Goal: Navigation & Orientation: Find specific page/section

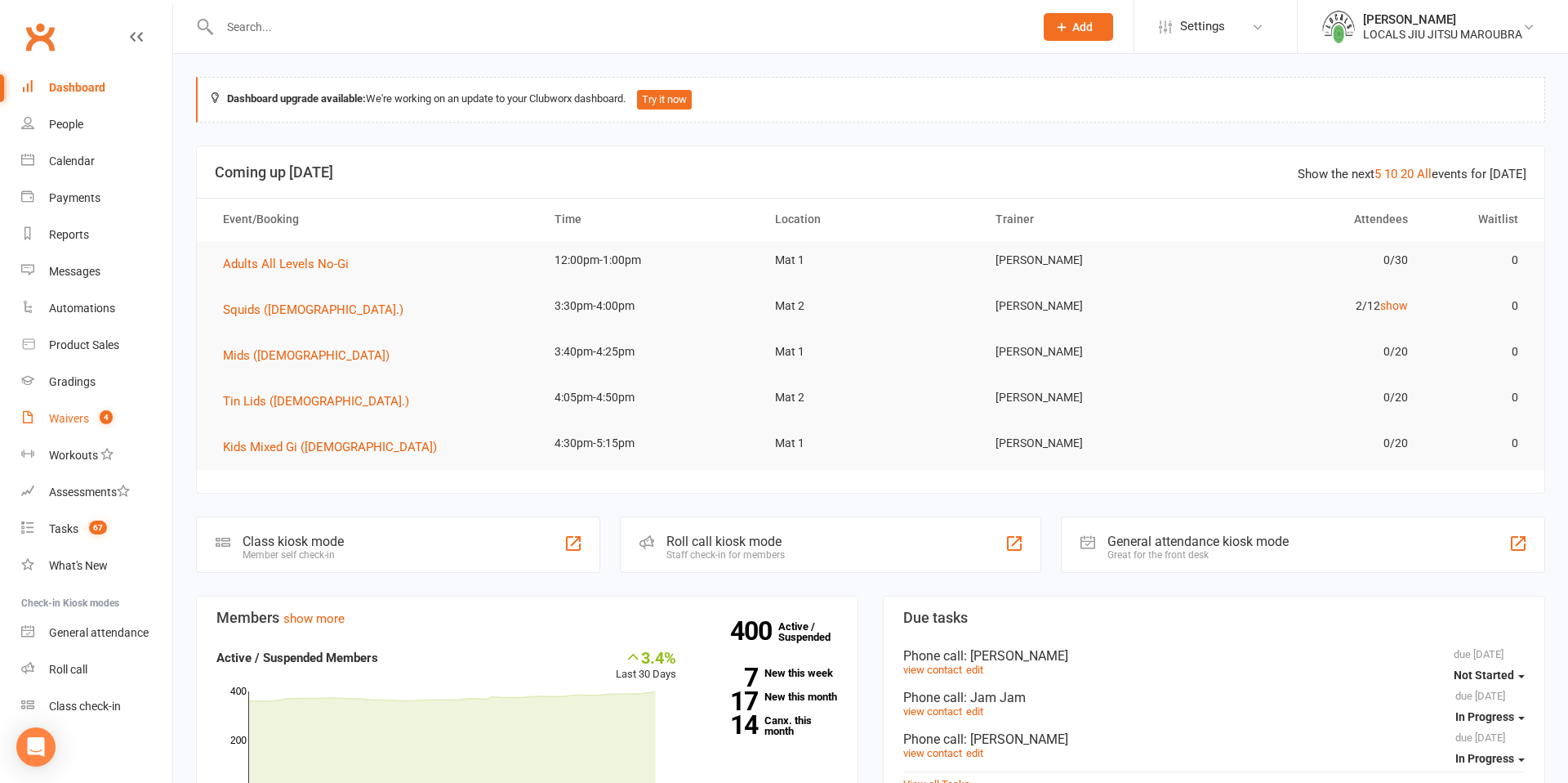
click at [68, 419] on div "Waivers" at bounding box center [69, 417] width 40 height 13
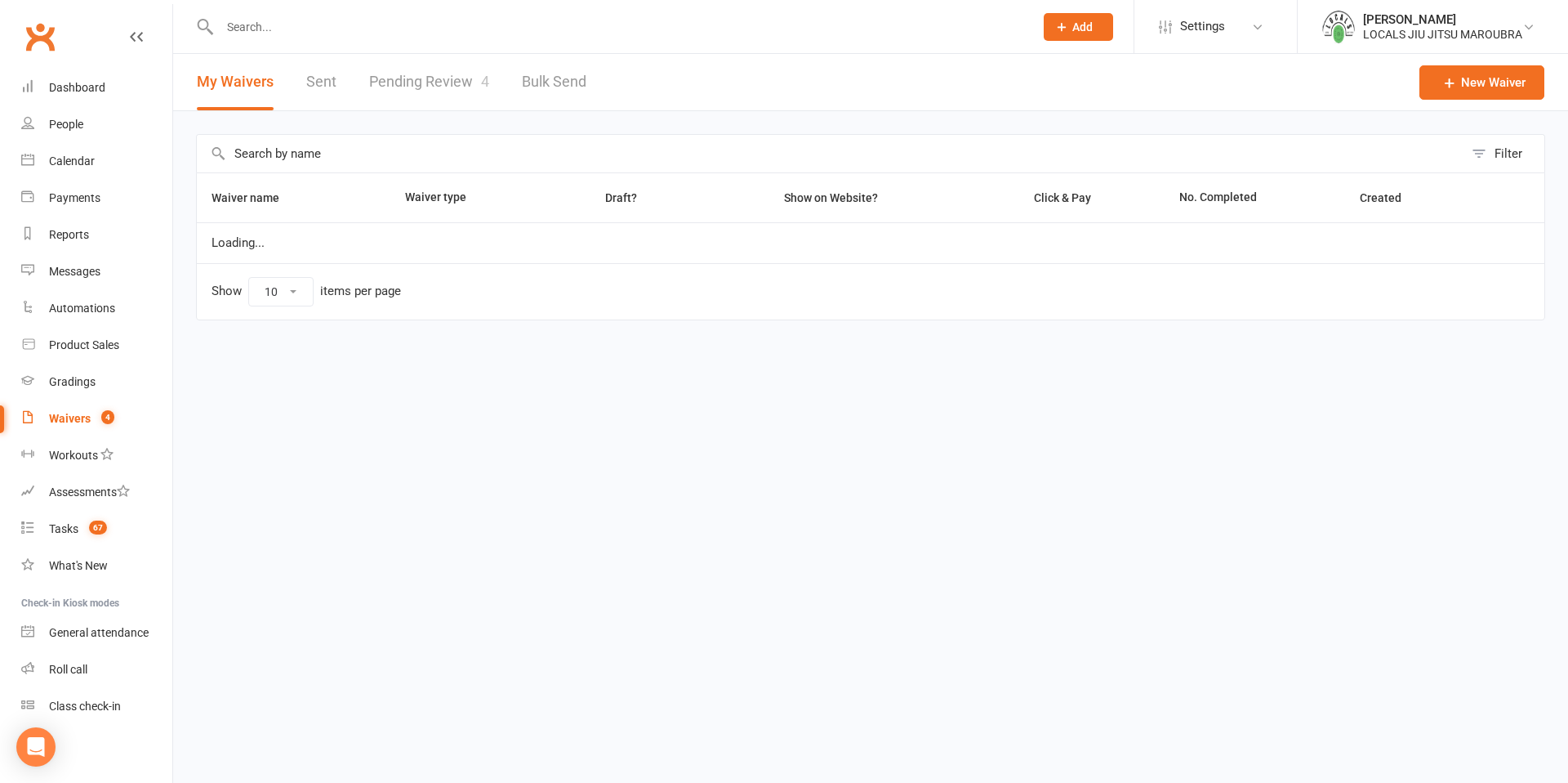
select select "100"
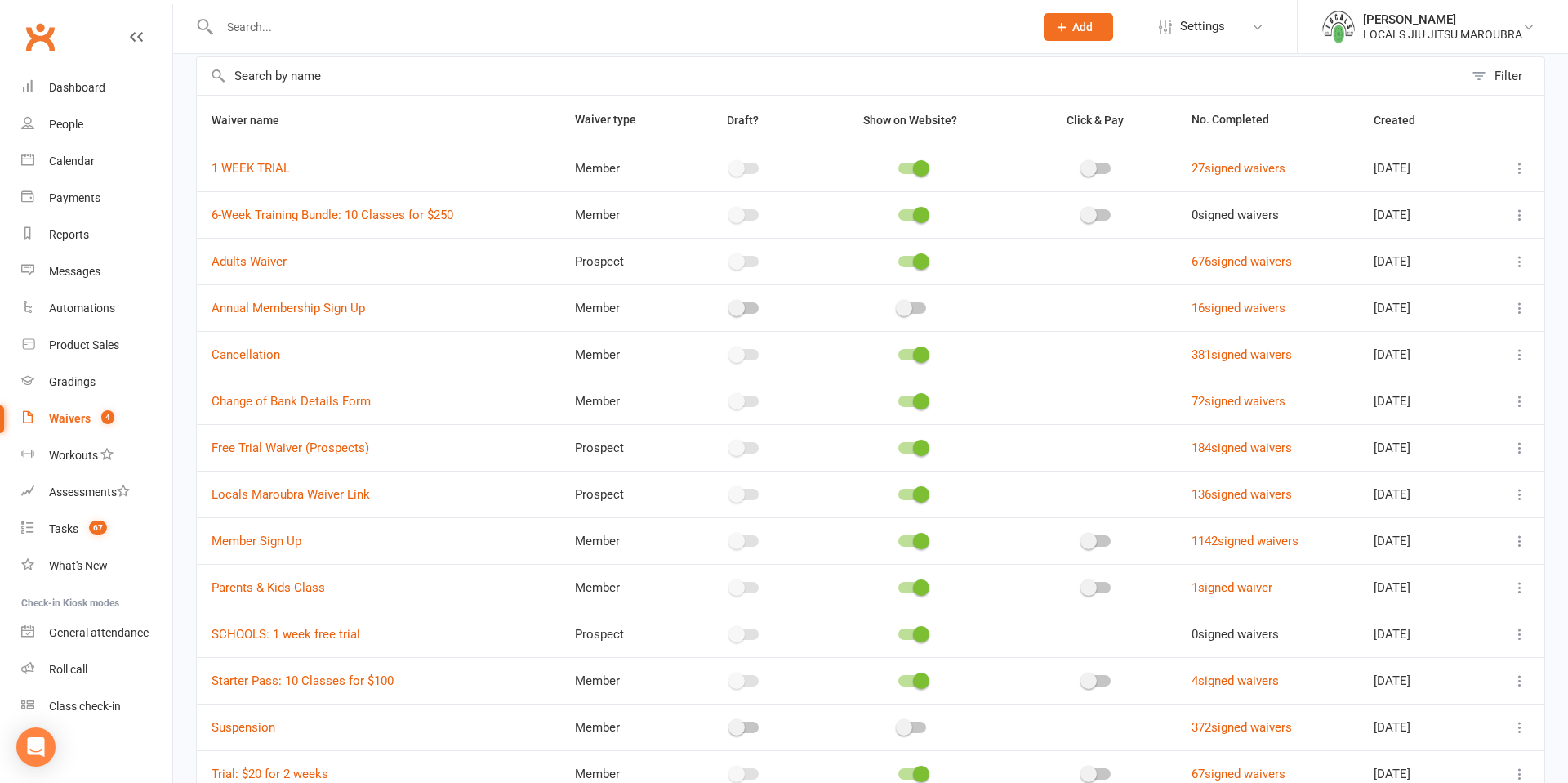
scroll to position [79, 0]
click at [57, 163] on div "Calendar" at bounding box center [71, 161] width 46 height 13
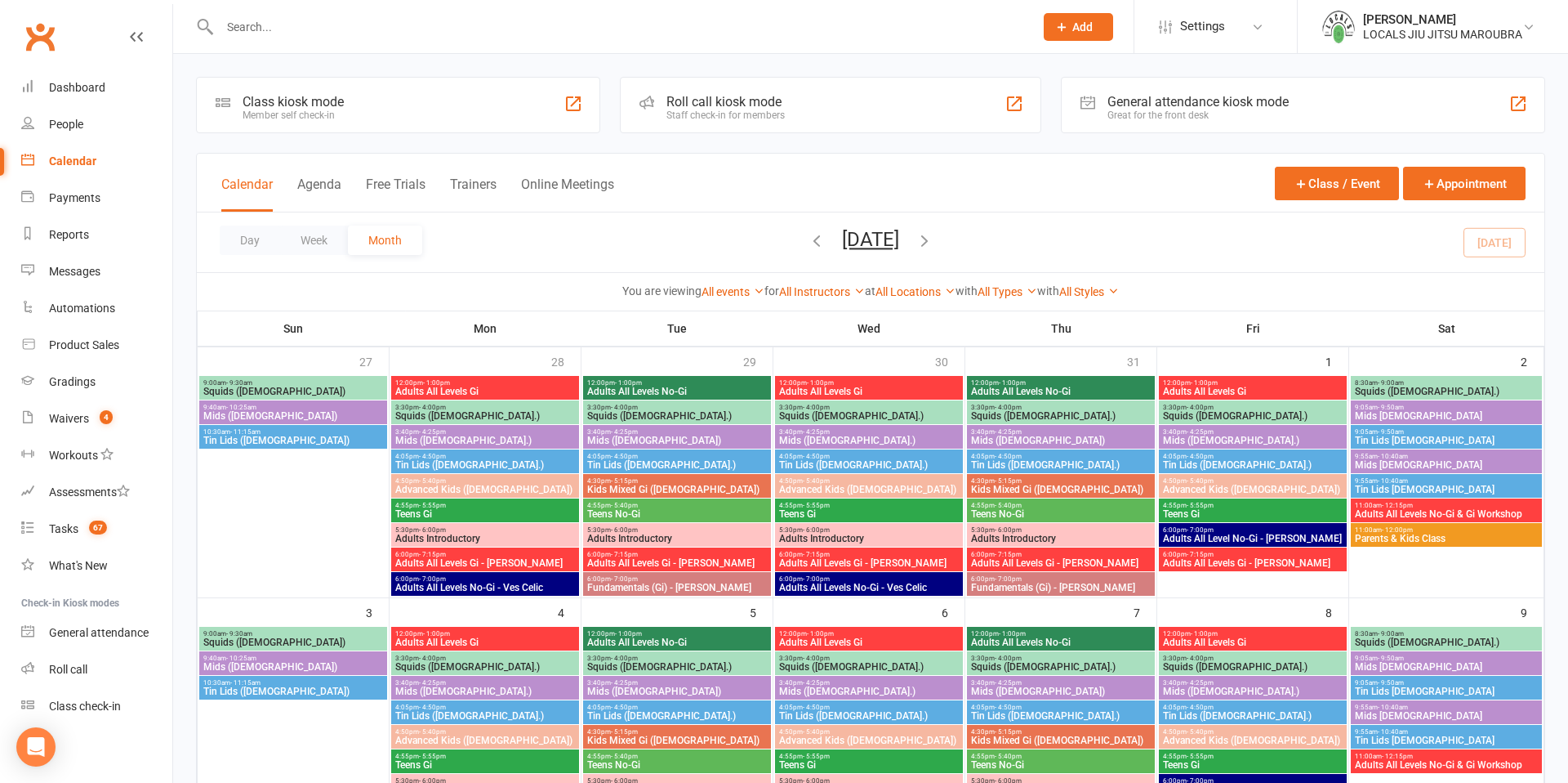
click at [916, 441] on span "Mids ([DEMOGRAPHIC_DATA].)" at bounding box center [868, 440] width 181 height 10
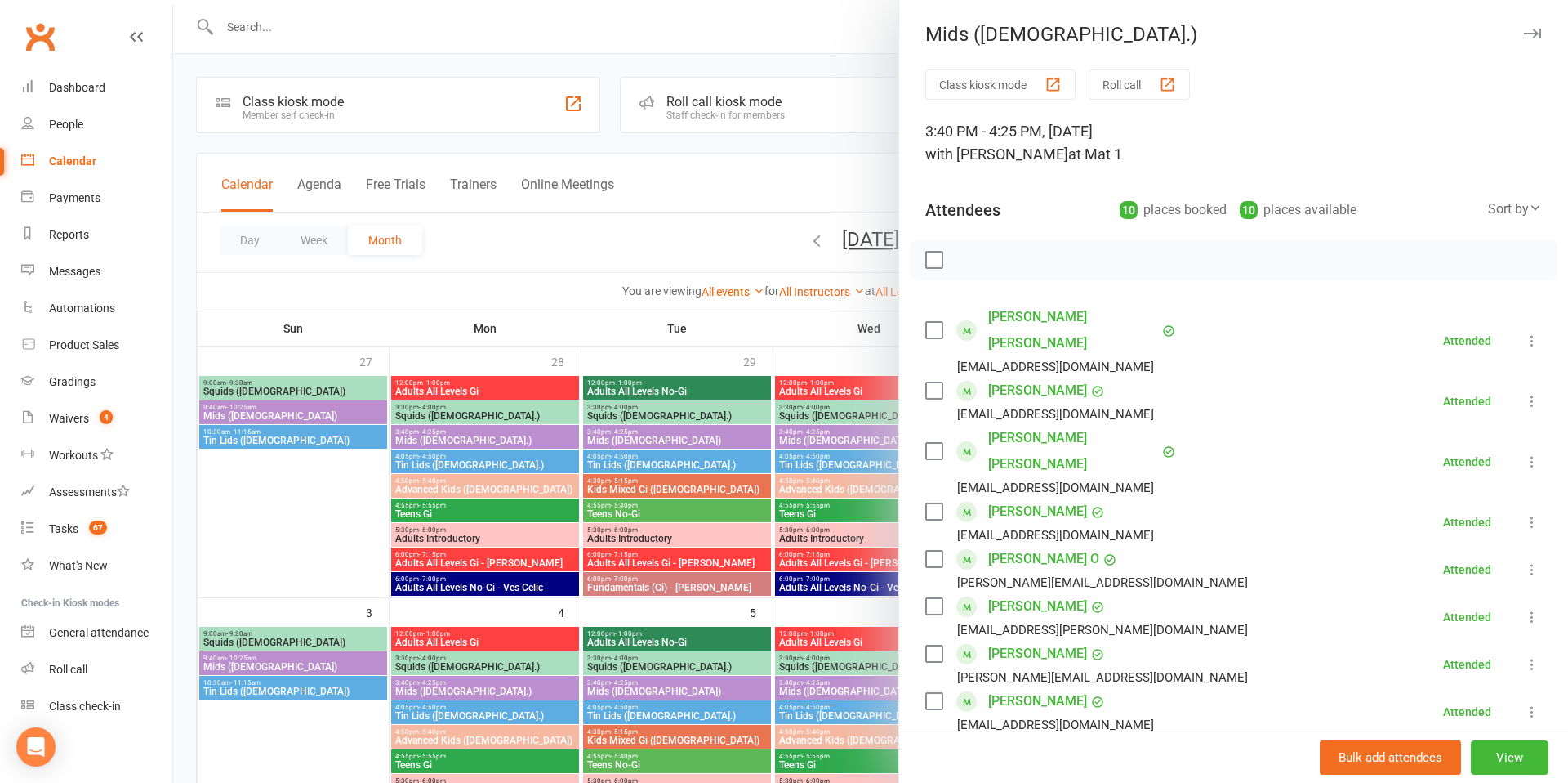
click at [1537, 35] on icon "button" at bounding box center [1533, 33] width 18 height 10
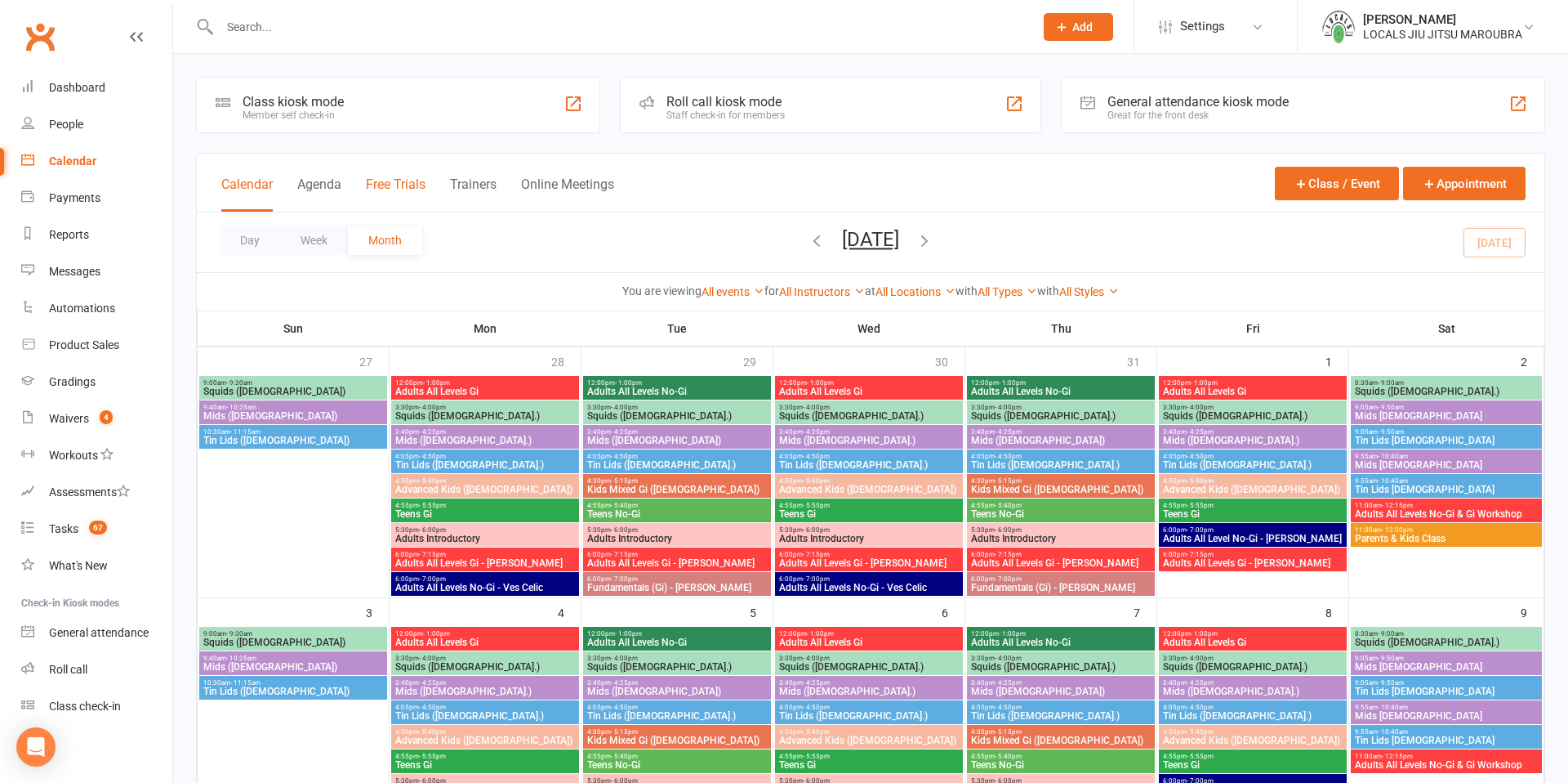
click at [398, 189] on button "Free Trials" at bounding box center [395, 194] width 60 height 35
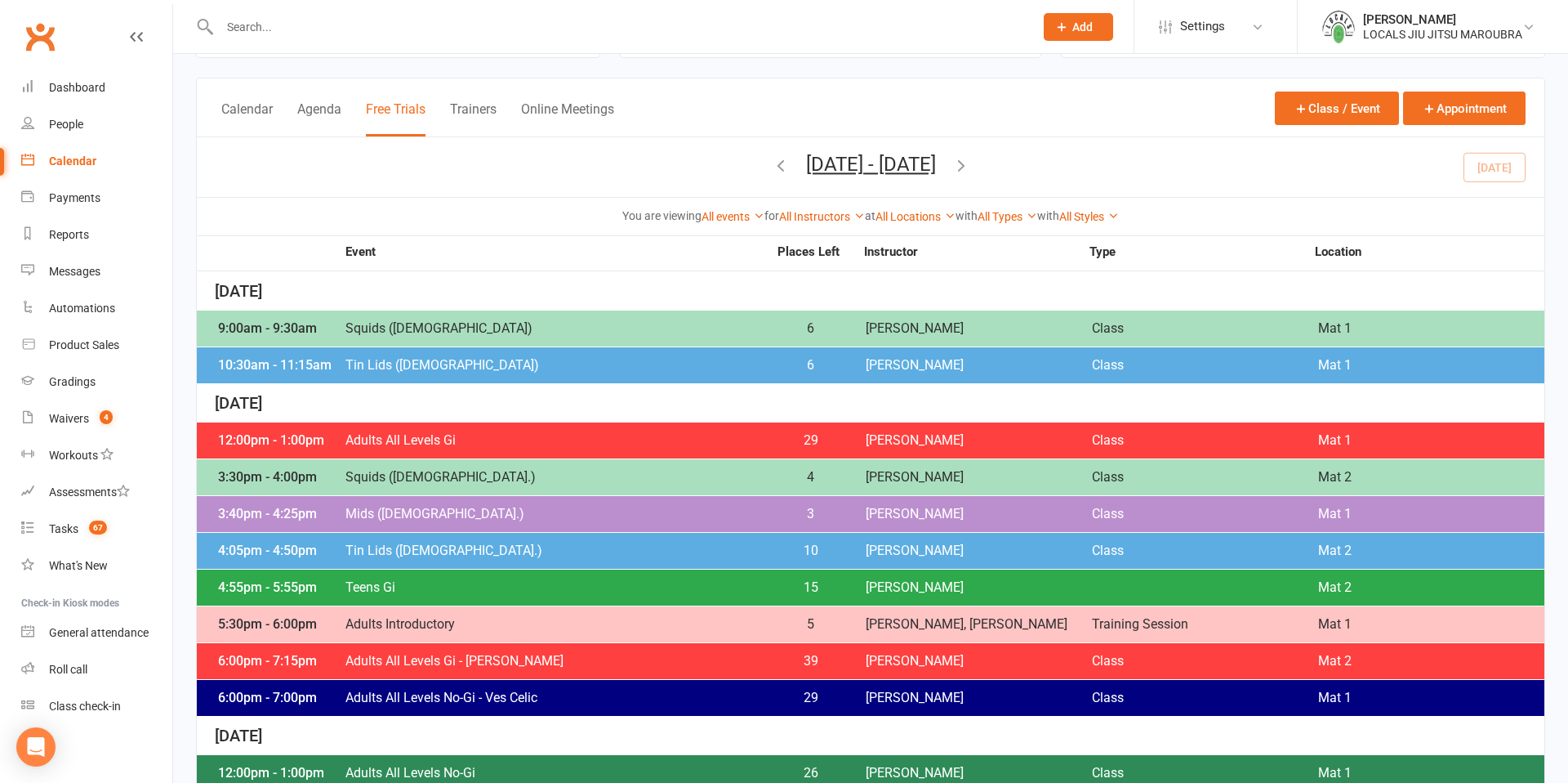
scroll to position [71, 0]
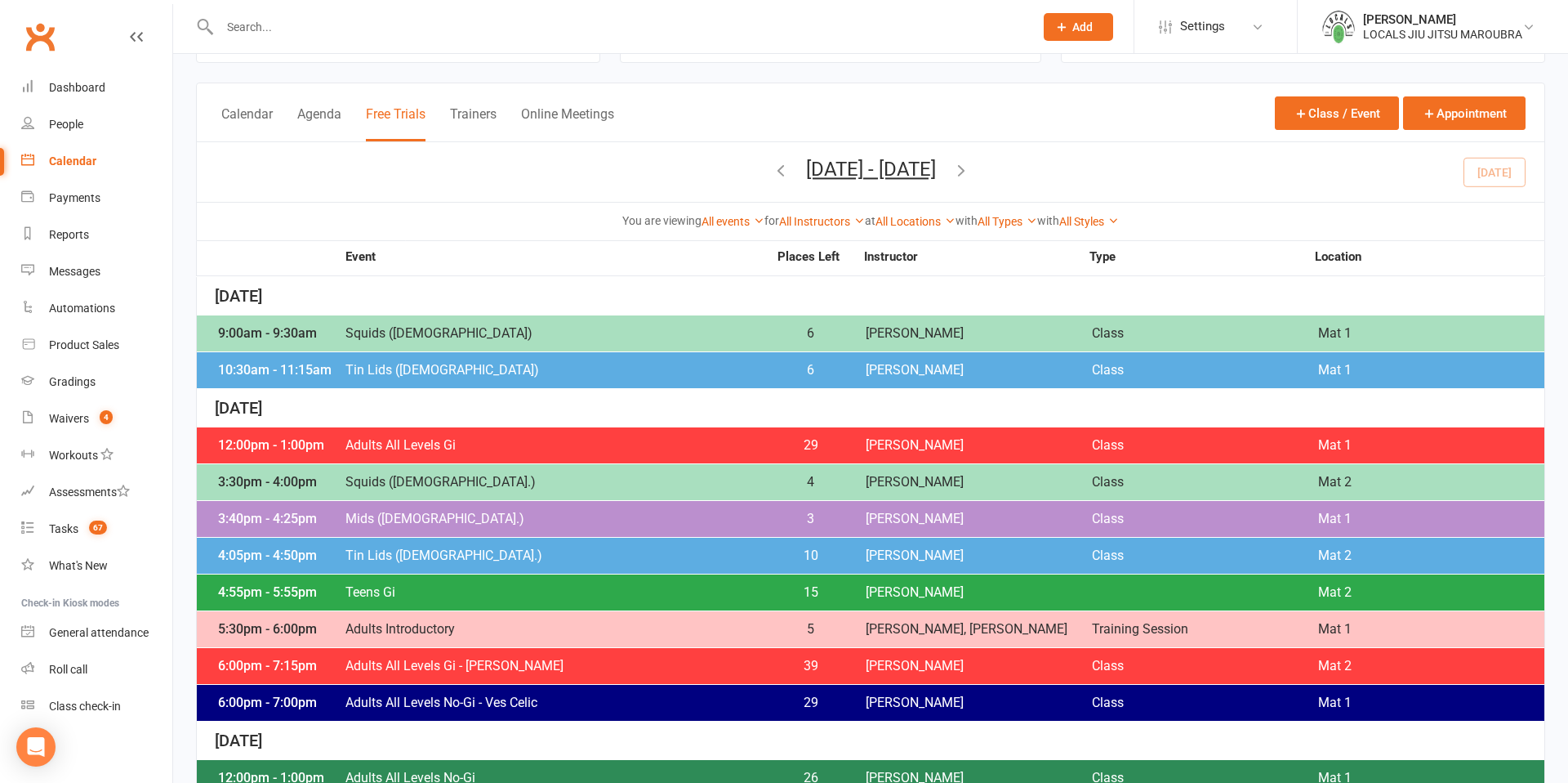
click at [811, 446] on span "29" at bounding box center [811, 445] width 86 height 13
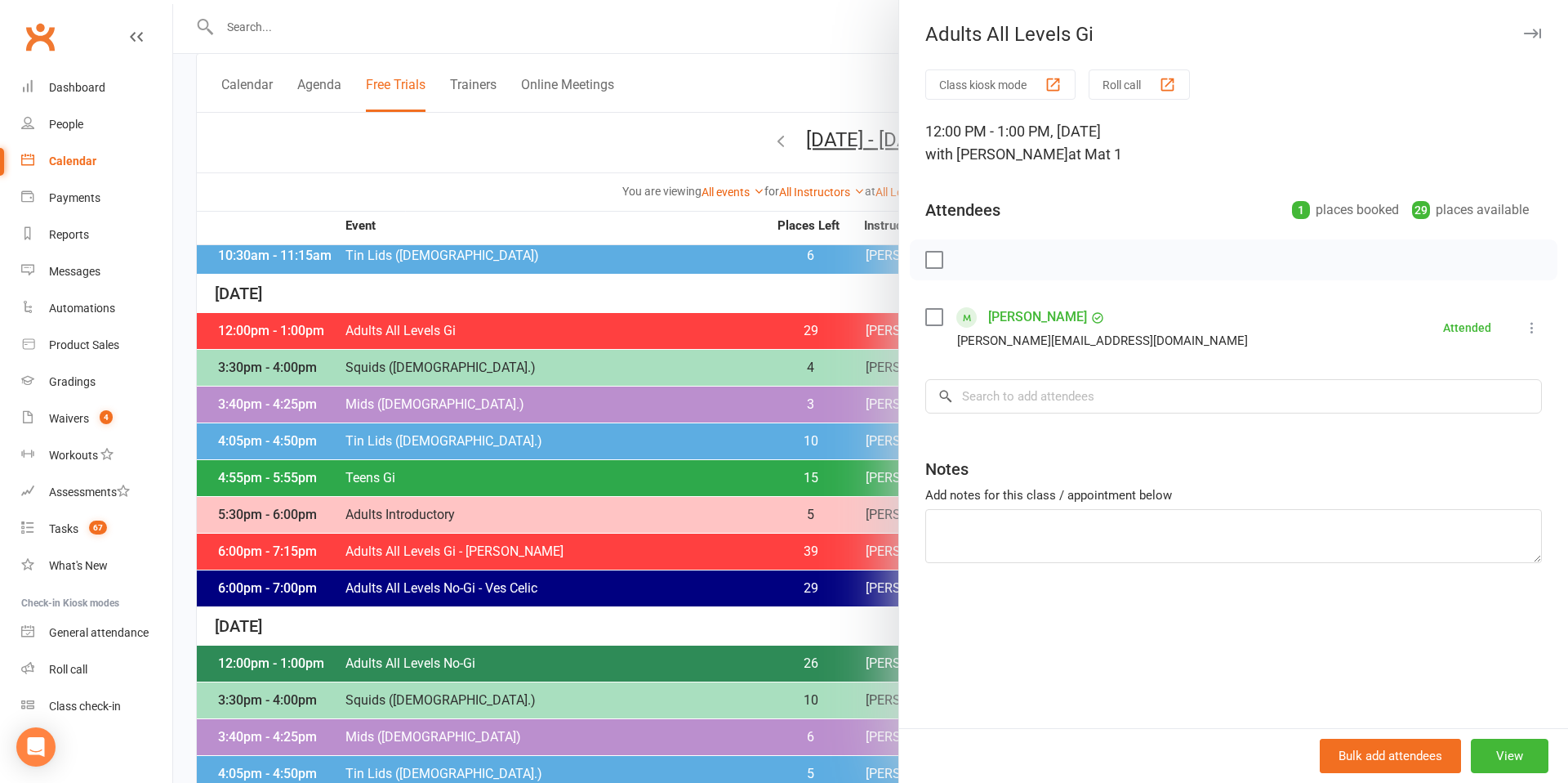
scroll to position [0, 0]
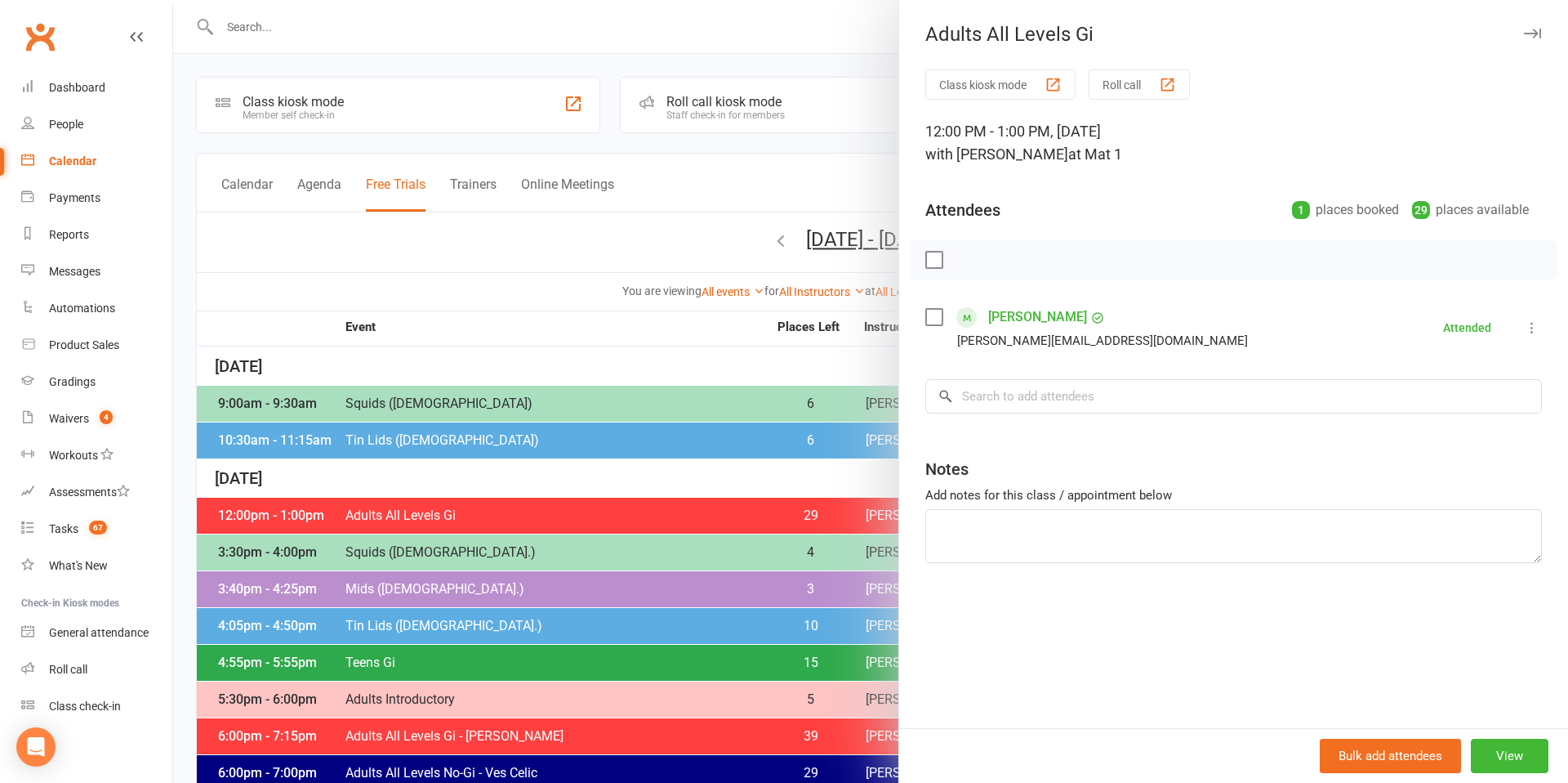
click at [1531, 34] on icon "button" at bounding box center [1533, 33] width 18 height 10
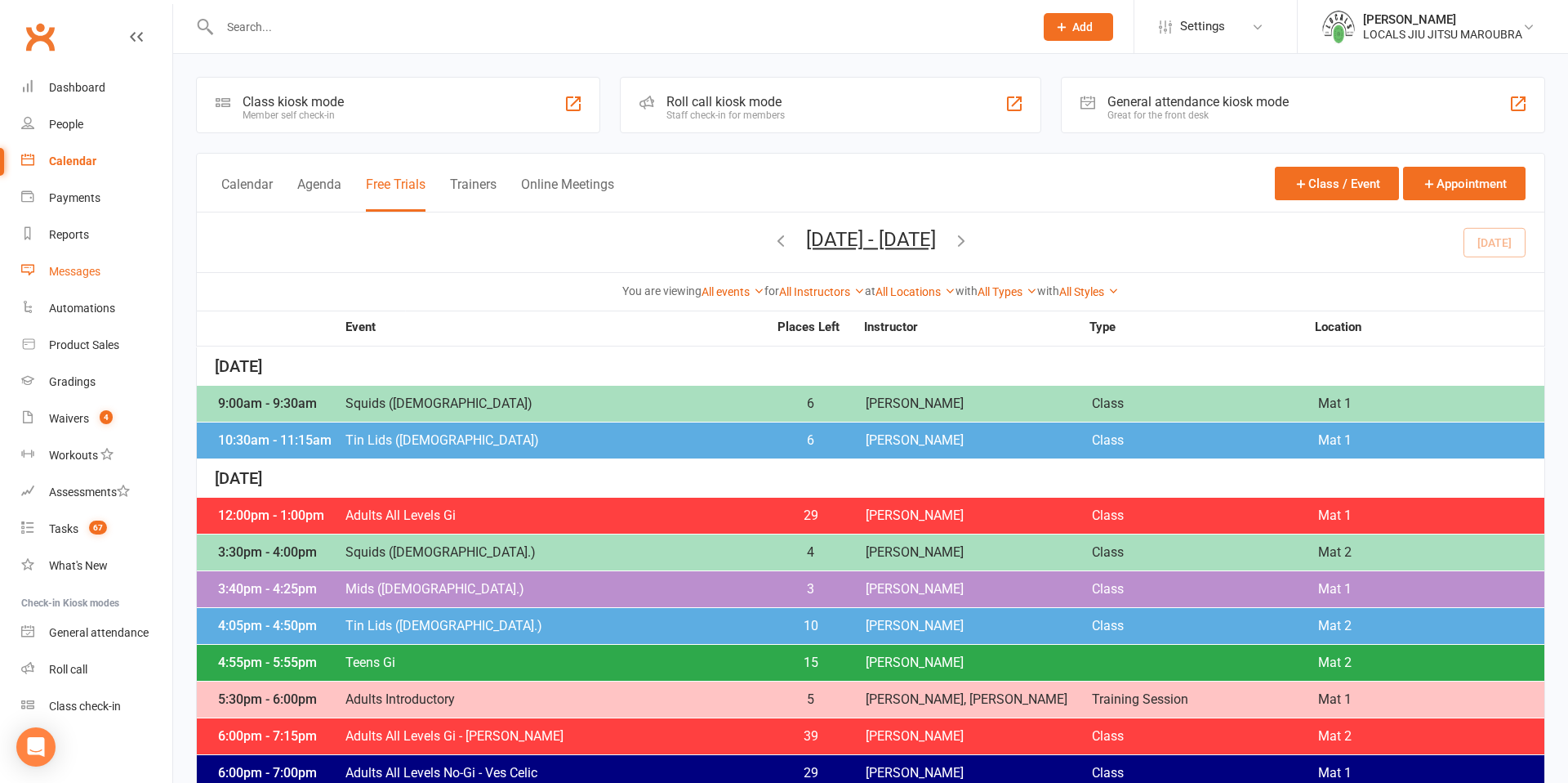
scroll to position [3, 0]
click at [83, 307] on div "Automations" at bounding box center [82, 304] width 67 height 13
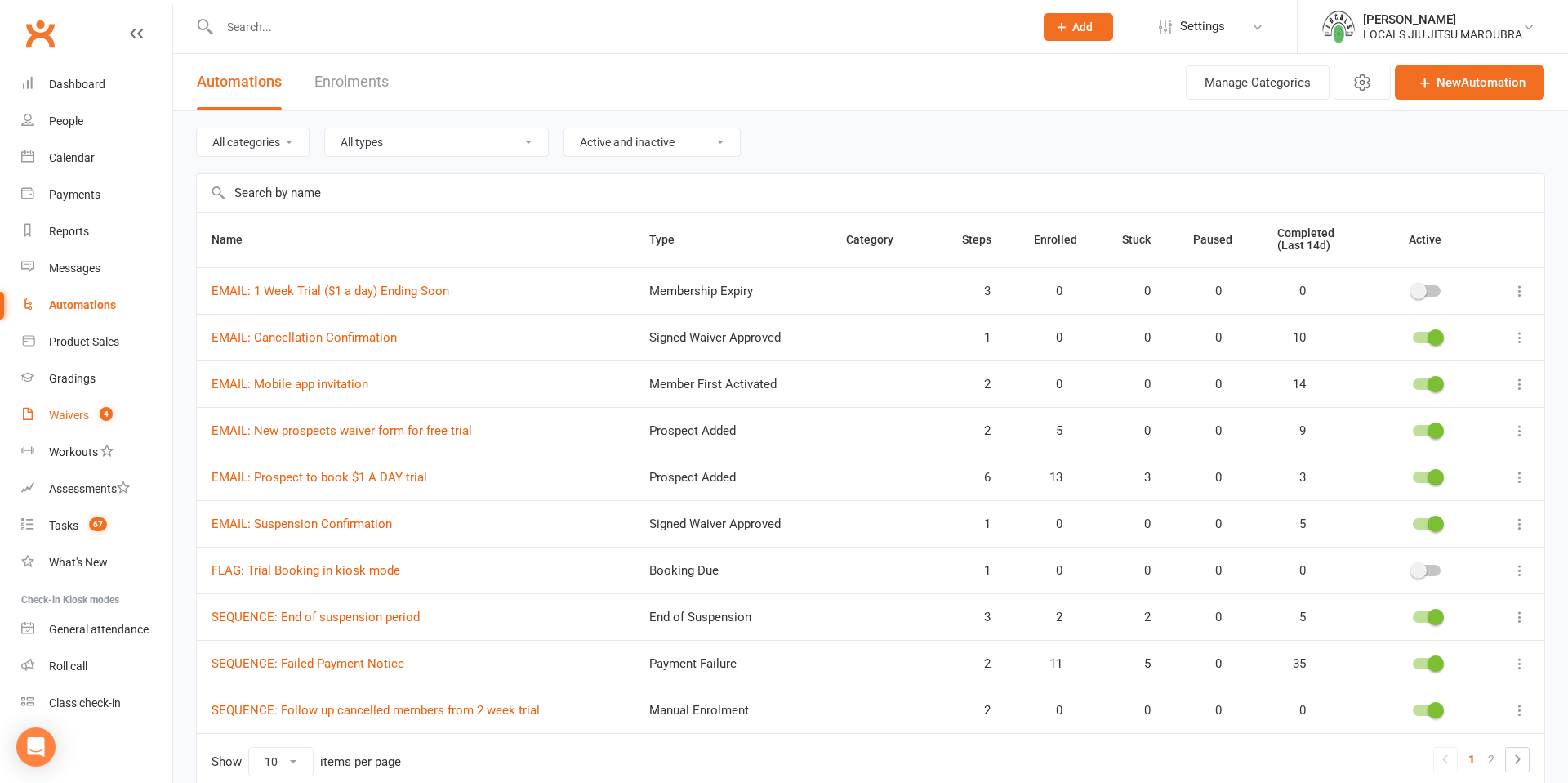
click at [63, 414] on div "Waivers" at bounding box center [69, 415] width 40 height 13
select select "100"
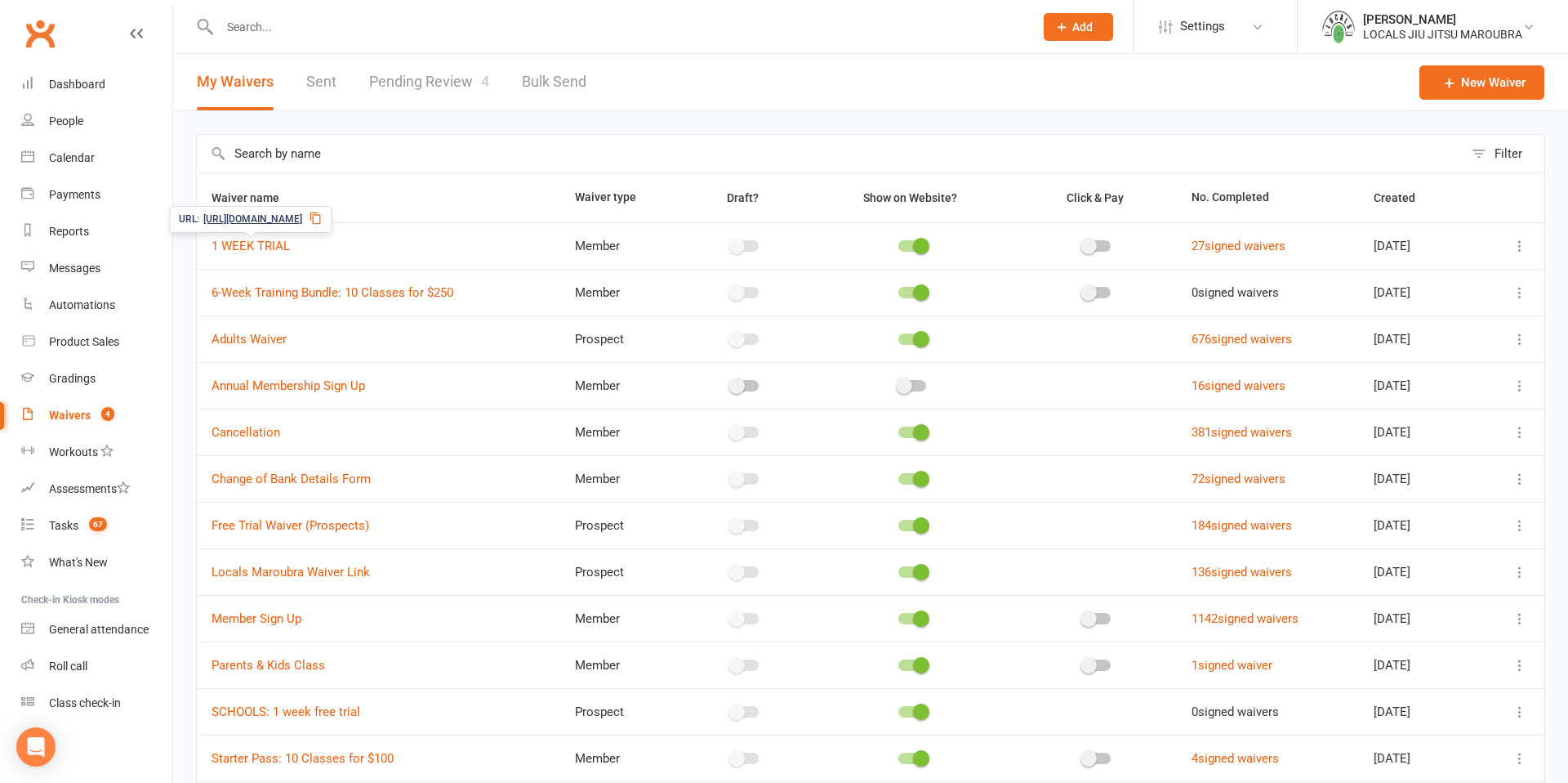
click at [243, 222] on span "[URL][DOMAIN_NAME]" at bounding box center [253, 220] width 99 height 16
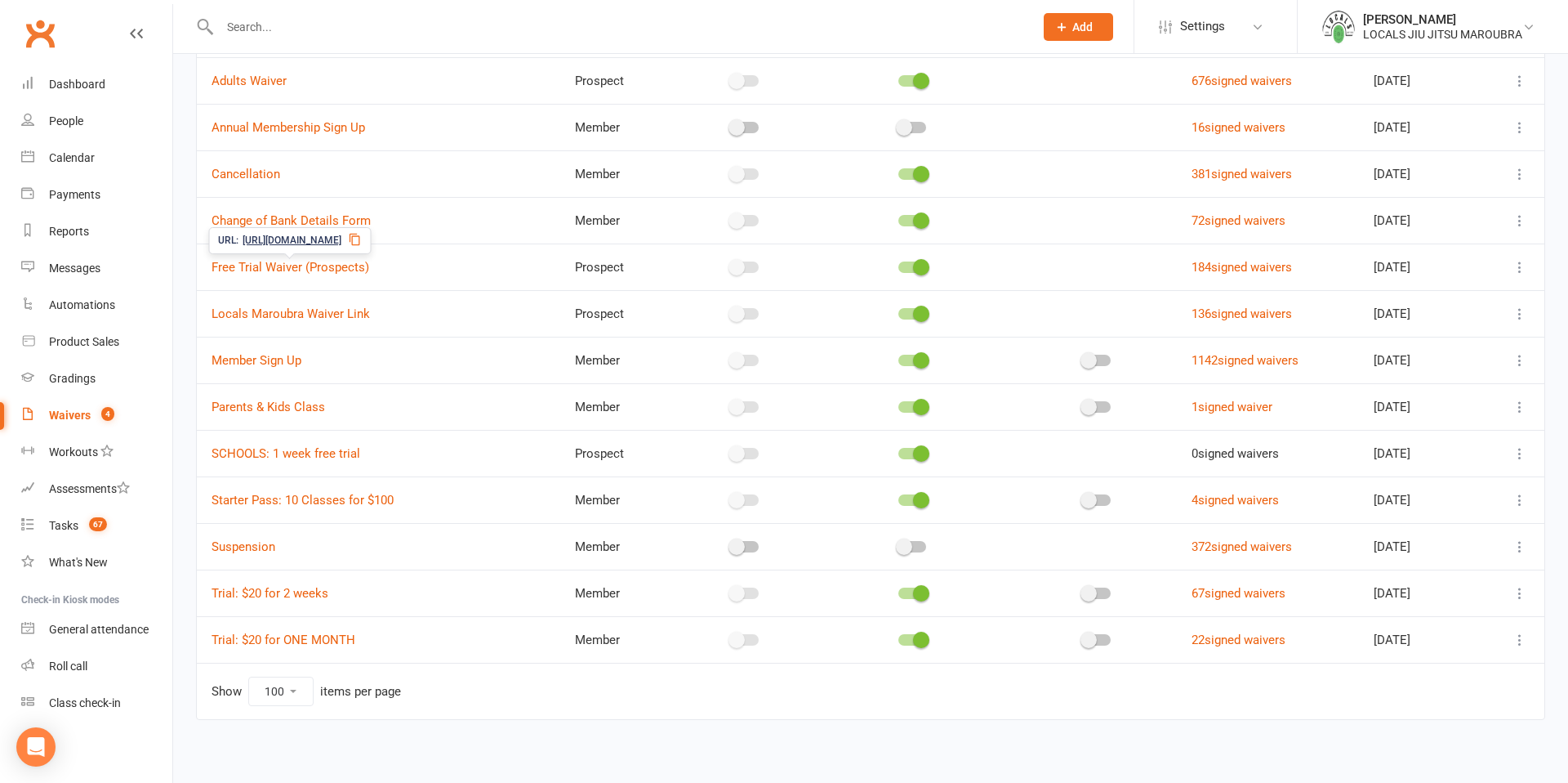
scroll to position [265, 0]
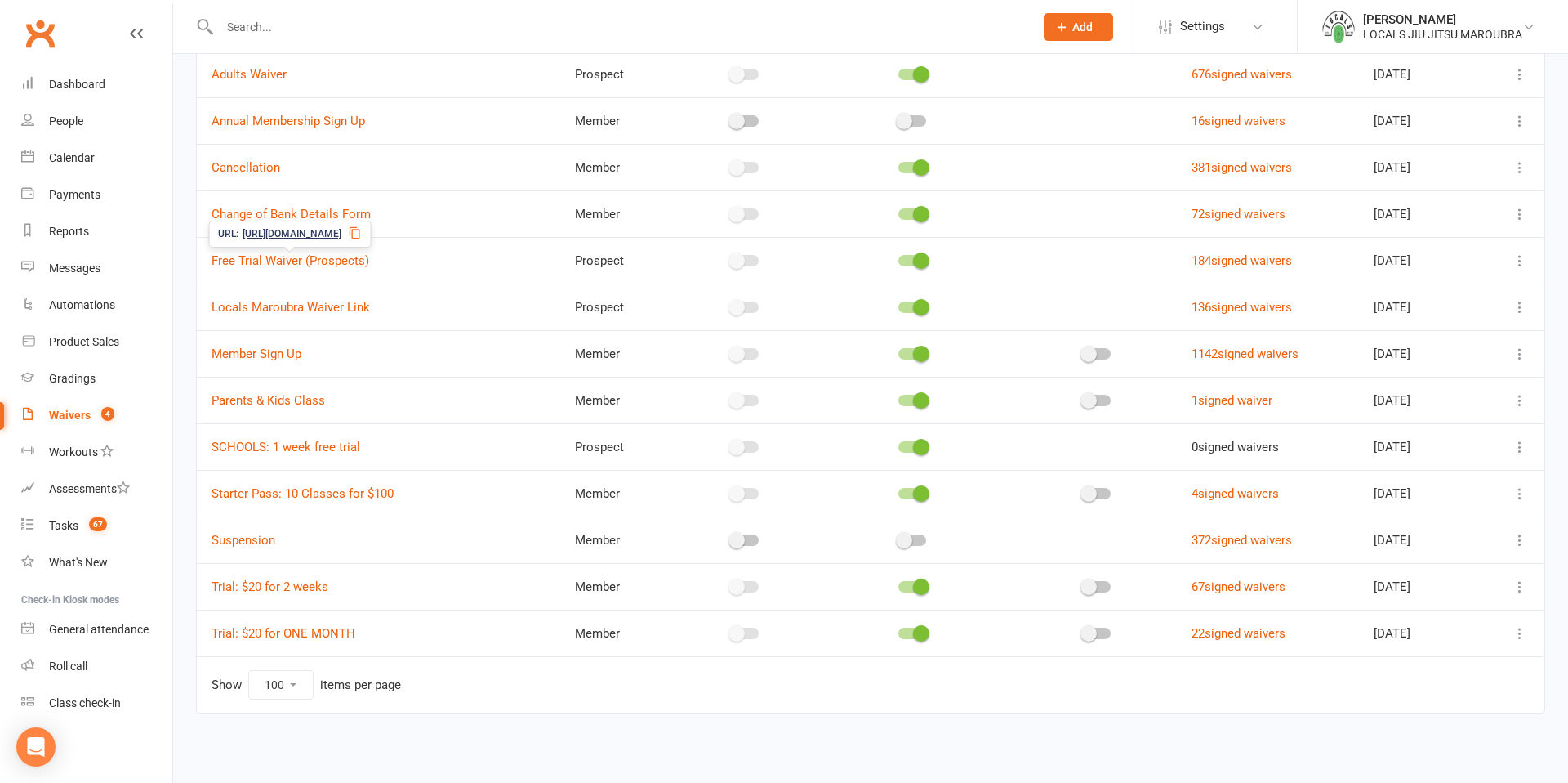
click at [360, 234] on icon at bounding box center [354, 232] width 13 height 13
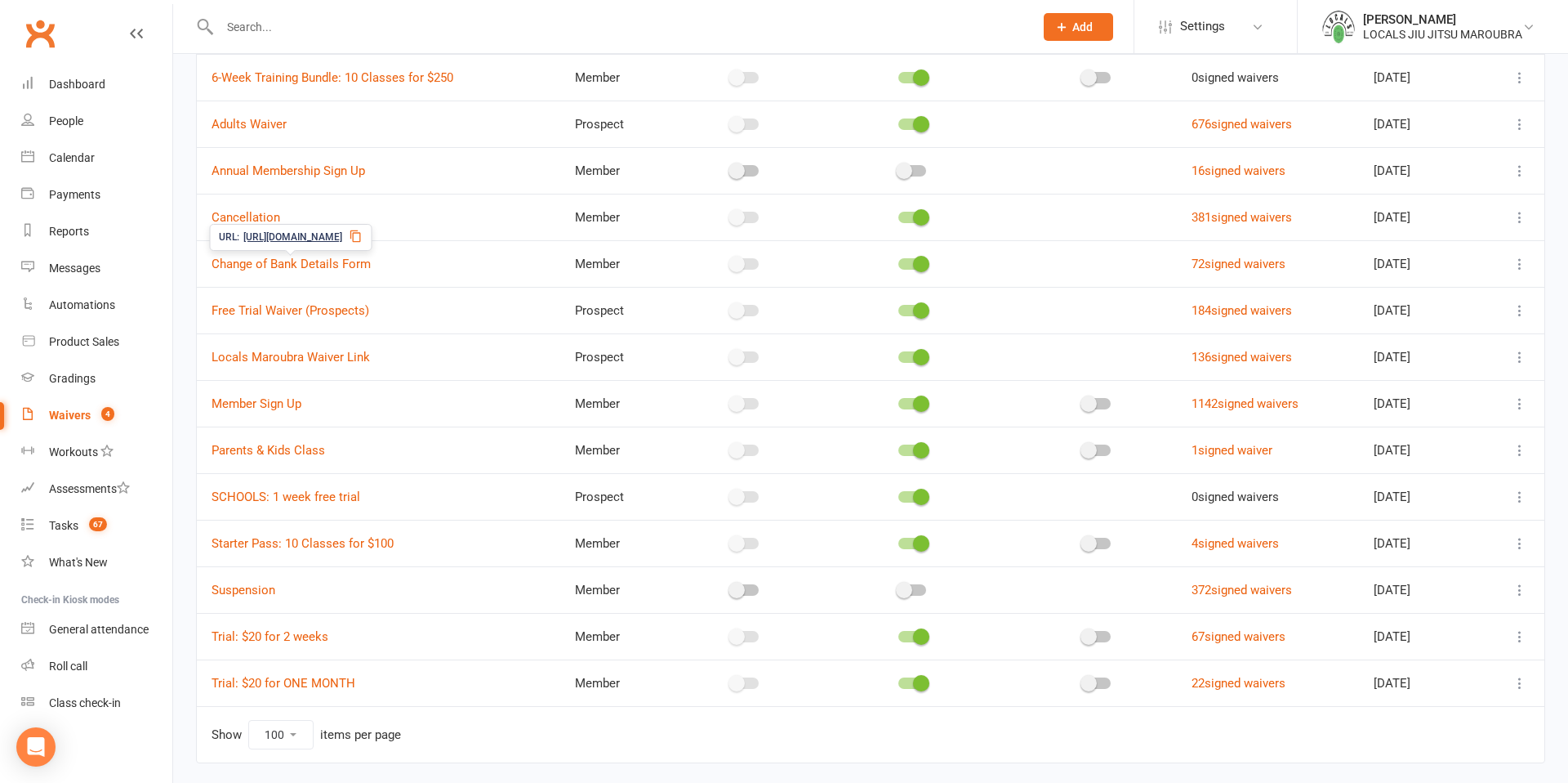
scroll to position [216, 0]
click at [97, 304] on div "Automations" at bounding box center [82, 304] width 67 height 13
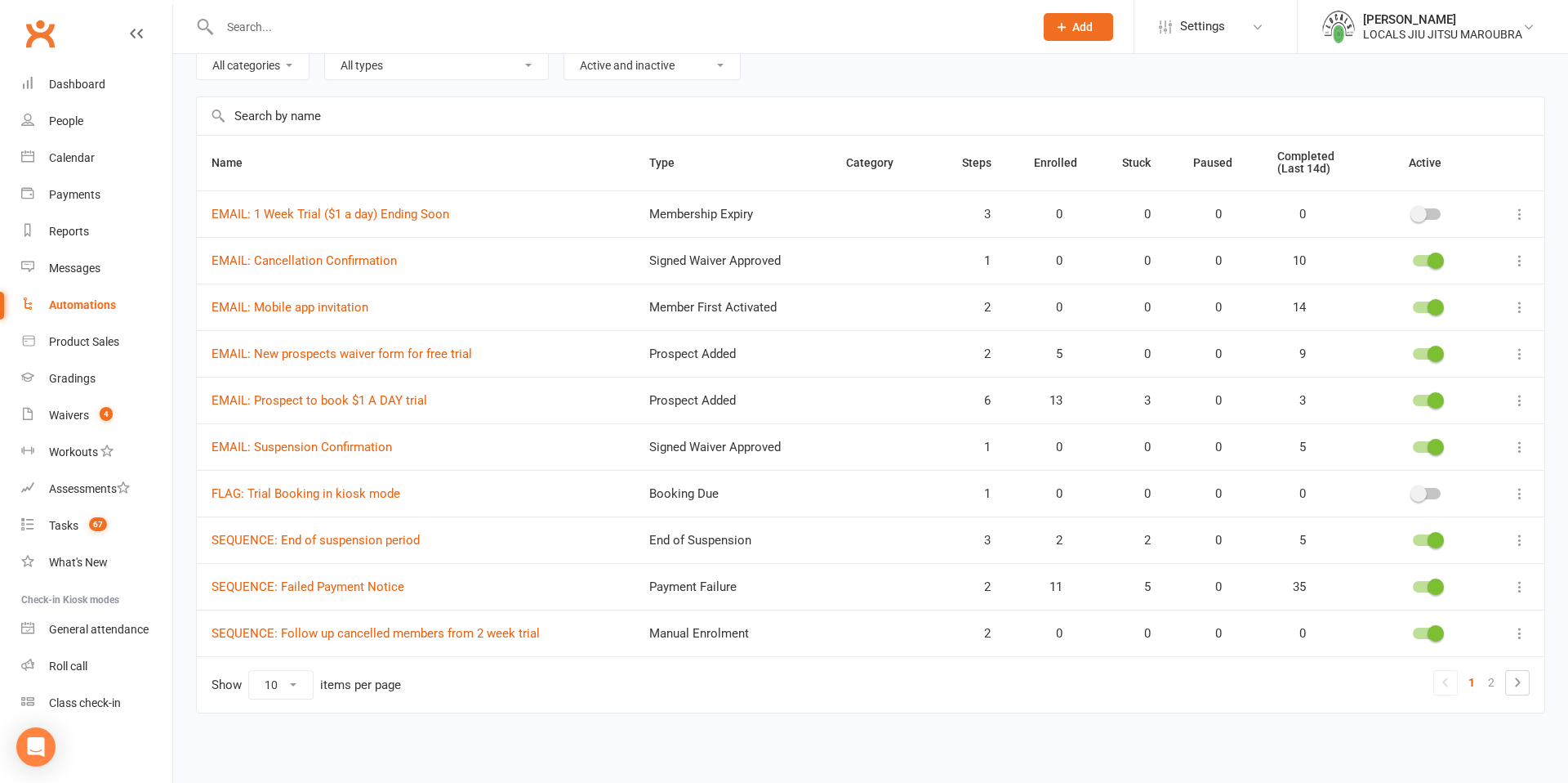
scroll to position [3, 0]
